Goal: Share content

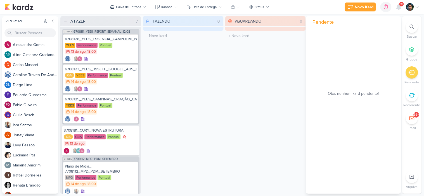
click at [166, 87] on div "FAZENDO 0 Mover Para Esquerda Mover Para Direita Deletar O título do kard deve …" at bounding box center [183, 105] width 81 height 178
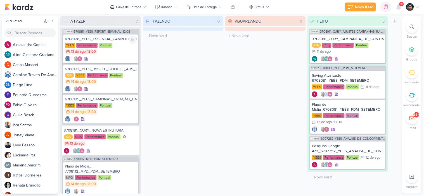
click at [130, 48] on div "YEES Performance Pontual 13/8 [DATE] 18:00" at bounding box center [101, 49] width 72 height 12
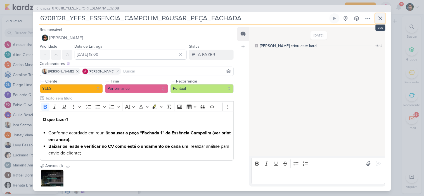
click at [377, 20] on icon at bounding box center [380, 18] width 7 height 7
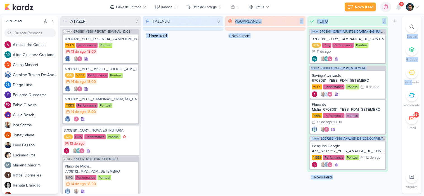
drag, startPoint x: 290, startPoint y: 16, endPoint x: 369, endPoint y: 211, distance: 210.5
click at [369, 196] on html "1.99.0 [GEOGRAPHIC_DATA] Ctrl + k 0h0m Sessão desligada... Hoje 0h0m Semana 0h0…" at bounding box center [212, 98] width 424 height 196
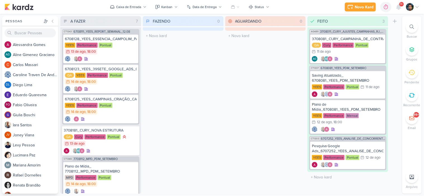
drag, startPoint x: 423, startPoint y: 110, endPoint x: 299, endPoint y: 211, distance: 159.6
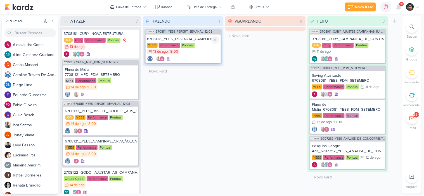
click at [196, 57] on div at bounding box center [183, 59] width 72 height 6
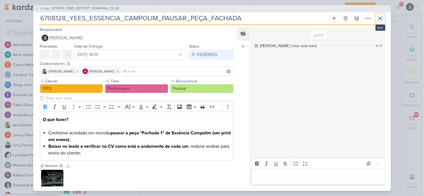
click at [382, 18] on icon at bounding box center [380, 18] width 7 height 7
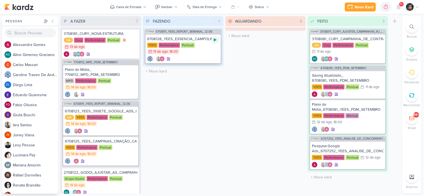
click at [214, 40] on icon at bounding box center [215, 40] width 3 height 3
click at [203, 57] on div at bounding box center [183, 59] width 72 height 6
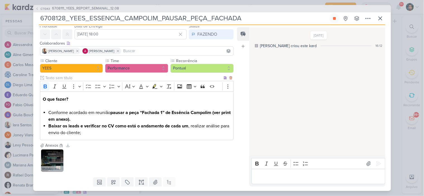
scroll to position [31, 0]
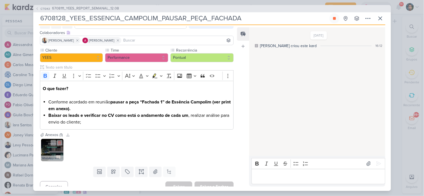
click at [54, 151] on img at bounding box center [52, 150] width 22 height 22
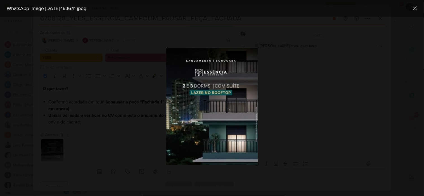
click at [345, 135] on div at bounding box center [212, 107] width 424 height 180
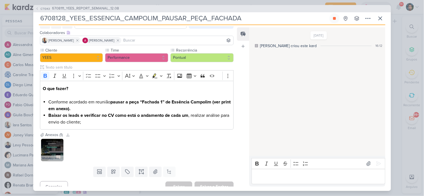
click at [308, 185] on div "Rich Text Editor Bold Italic Underline Strikethrough Bulleted List Numbered Lis…" at bounding box center [317, 171] width 136 height 30
click at [304, 175] on p "Editor editing area: main" at bounding box center [318, 176] width 128 height 7
click at [284, 182] on div "Editor editing area: main" at bounding box center [317, 176] width 133 height 15
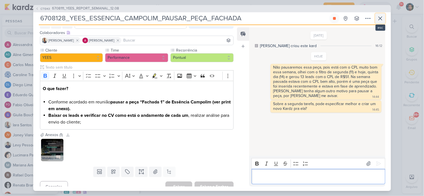
click at [381, 19] on icon at bounding box center [379, 18] width 3 height 3
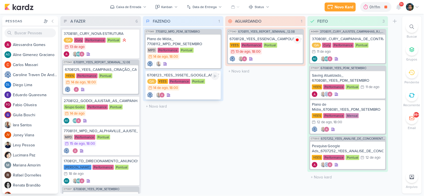
click at [188, 84] on div "Performance" at bounding box center [179, 81] width 21 height 5
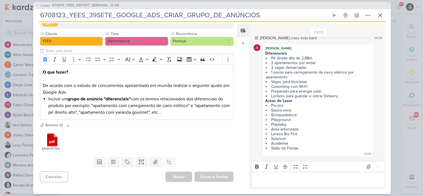
scroll to position [9, 0]
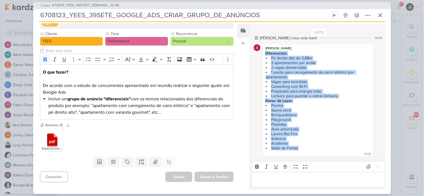
drag, startPoint x: 303, startPoint y: 149, endPoint x: 266, endPoint y: 50, distance: 106.1
click at [266, 51] on span "Diferenciais Pé direito alto de 2,88m 2 apartamentos por andar 2 vagas demarcad…" at bounding box center [318, 101] width 106 height 100
copy span "Diferenciais Pé direito alto de 2,88m 2 apartamentos por andar 2 vagas demarcad…"
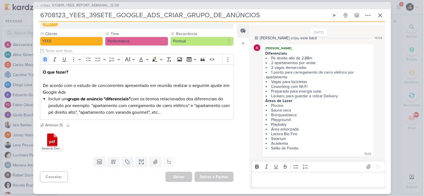
click at [351, 4] on div "CT1343 6708111_YEES_REPORT_SEMANAL_12.08" at bounding box center [211, 5] width 357 height 7
click at [332, 13] on icon at bounding box center [334, 15] width 4 height 4
click at [150, 92] on p "O que fazer? De acordo com o estudo de concorrentes apresentado em reunião real…" at bounding box center [137, 82] width 188 height 27
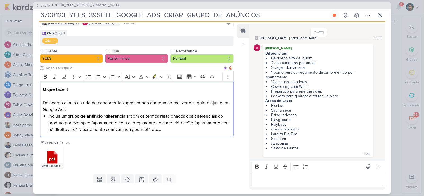
scroll to position [32, 0]
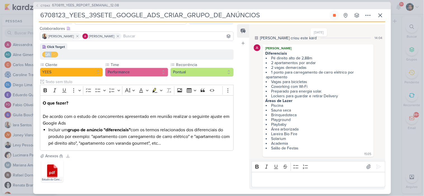
drag, startPoint x: 137, startPoint y: 48, endPoint x: 167, endPoint y: 52, distance: 30.2
click at [166, 52] on div "Click Target QA" at bounding box center [137, 51] width 194 height 16
drag, startPoint x: 272, startPoint y: 54, endPoint x: 315, endPoint y: 52, distance: 43.0
click at [315, 56] on li "Pé direito alto de 2,88m" at bounding box center [318, 58] width 105 height 5
copy li "Pé direito alto de 2,88m"
